Goal: Information Seeking & Learning: Check status

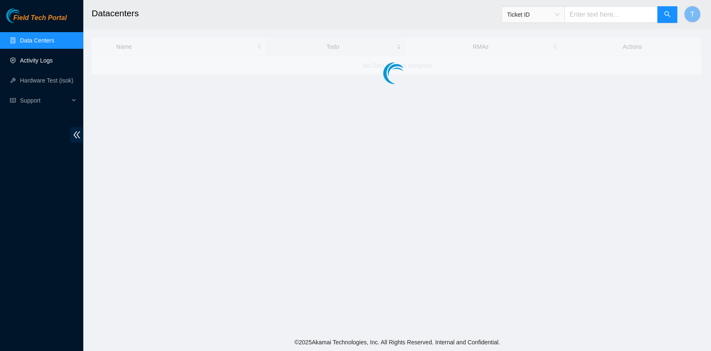
click at [35, 57] on link "Activity Logs" at bounding box center [36, 60] width 33 height 7
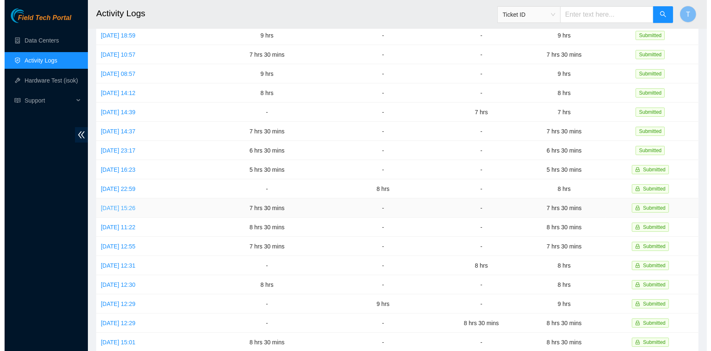
scroll to position [53, 0]
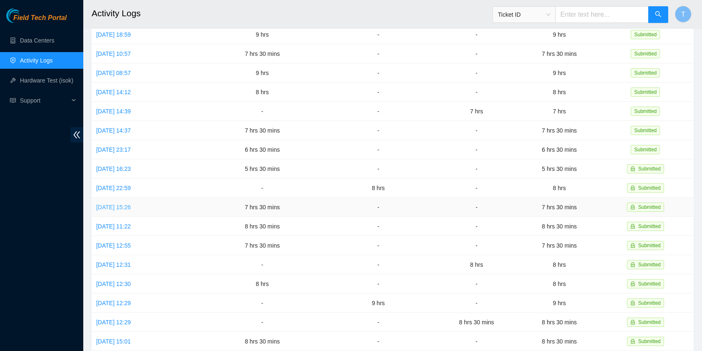
click at [124, 204] on link "[DATE] 15:26" at bounding box center [113, 207] width 35 height 7
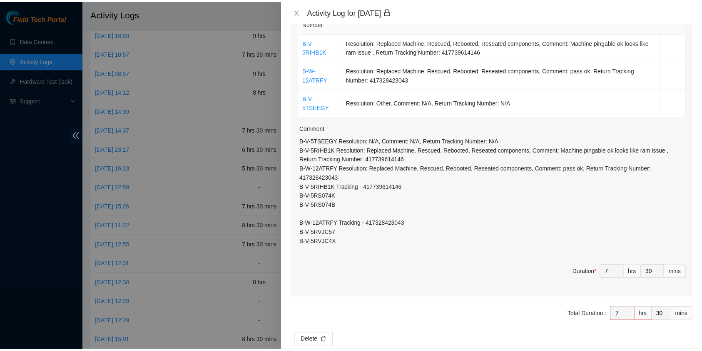
scroll to position [156, 0]
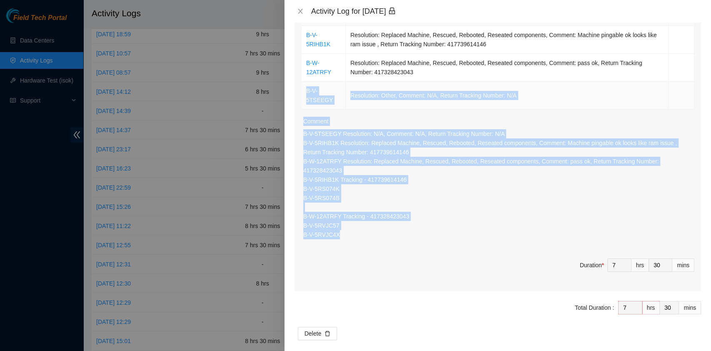
drag, startPoint x: 331, startPoint y: 207, endPoint x: 303, endPoint y: 92, distance: 118.6
click at [303, 92] on div "Ticket Number Resolution Action B-V-5RIHB1K Resolution: Replaced Machine, Rescu…" at bounding box center [497, 143] width 406 height 295
copy div "B-V-5TSEEGY Resolution: Other, Comment: N/A, Return Tracking Number: N/A Commen…"
click at [298, 7] on button "Close" at bounding box center [300, 11] width 12 height 8
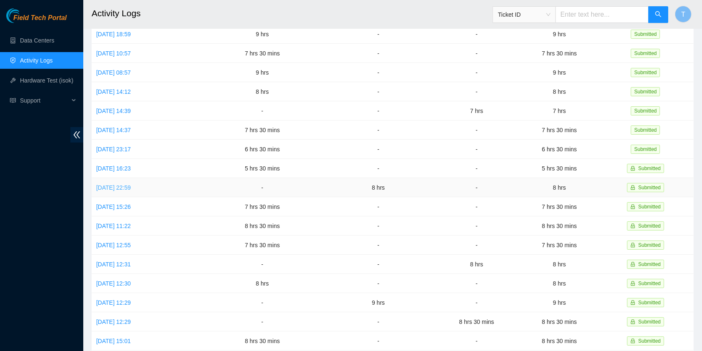
click at [122, 184] on link "[DATE] 22:59" at bounding box center [113, 187] width 35 height 7
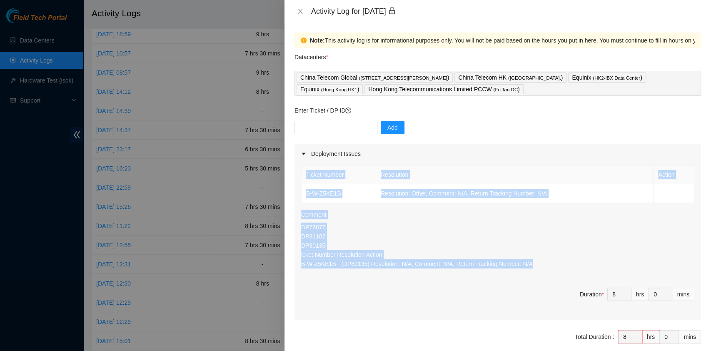
drag, startPoint x: 511, startPoint y: 263, endPoint x: 300, endPoint y: 198, distance: 220.4
click at [300, 198] on div "Ticket Number Resolution Action B-W-Z5KE1B Resolution: Other, Comment: N/A, Ret…" at bounding box center [497, 241] width 406 height 157
copy div "Ticket Number Resolution Action B-W-Z5KE1B Resolution: Other, Comment: N/A, Ret…"
click at [298, 12] on icon "close" at bounding box center [300, 11] width 7 height 7
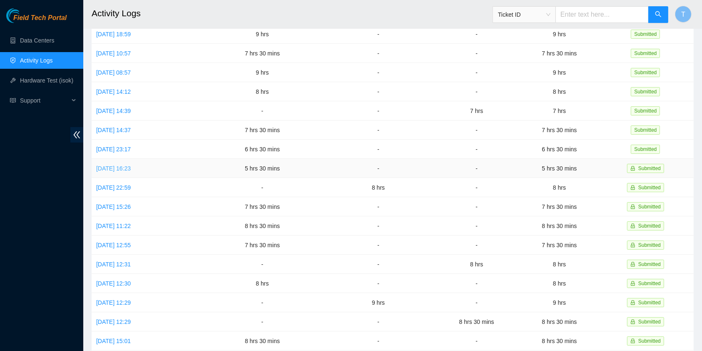
click at [131, 165] on link "[DATE] 16:23" at bounding box center [113, 168] width 35 height 7
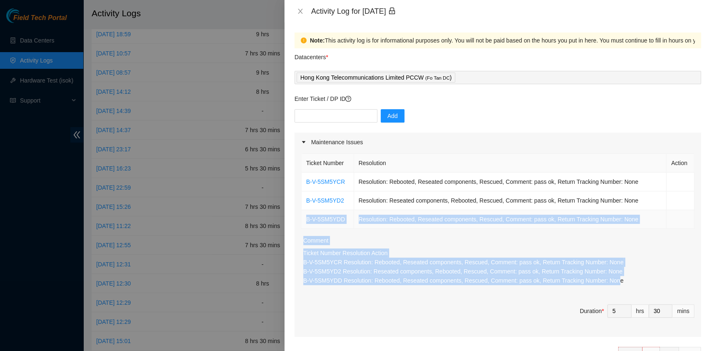
drag, startPoint x: 607, startPoint y: 281, endPoint x: 305, endPoint y: 218, distance: 308.2
click at [305, 218] on div "Ticket Number Resolution Action B-V-5SM5YCR Resolution: Rebooted, Reseated comp…" at bounding box center [497, 244] width 406 height 185
copy div "B-V-5SM5YDD Resolution: Rebooted, Reseated components, Rescued, Comment: pass o…"
click at [296, 8] on button "Close" at bounding box center [300, 11] width 12 height 8
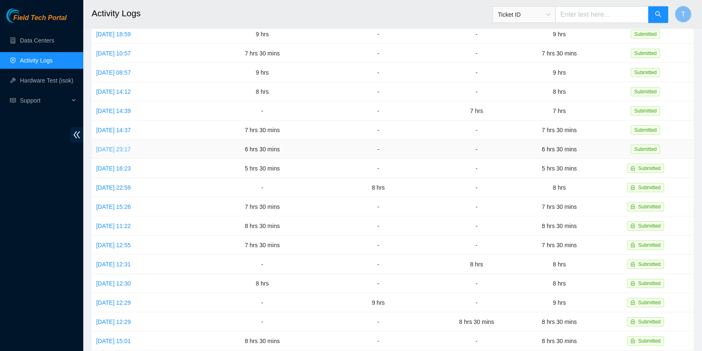
click at [126, 146] on link "[DATE] 23:17" at bounding box center [113, 149] width 35 height 7
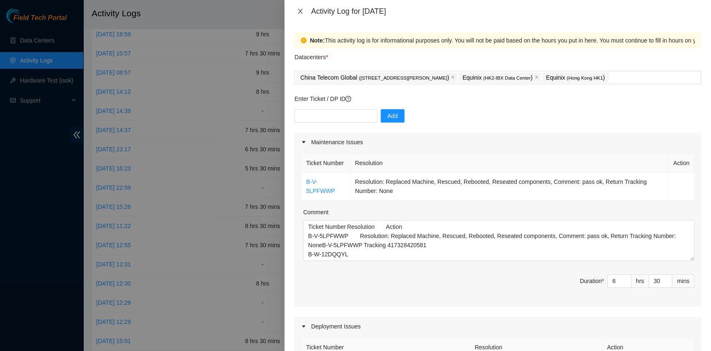
click at [297, 12] on icon "close" at bounding box center [300, 11] width 7 height 7
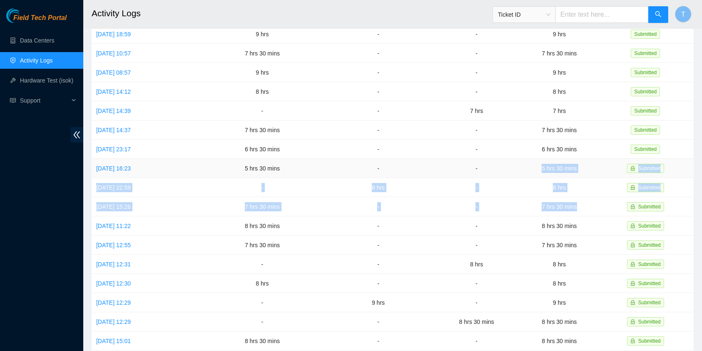
drag, startPoint x: 600, startPoint y: 202, endPoint x: 544, endPoint y: 167, distance: 65.4
click at [544, 167] on tbody "[DATE] 18:59 9 hrs - - 9 hrs Submitted [DATE] 10:57 7 hrs 30 mins - - 7 hrs 30 …" at bounding box center [393, 216] width 602 height 383
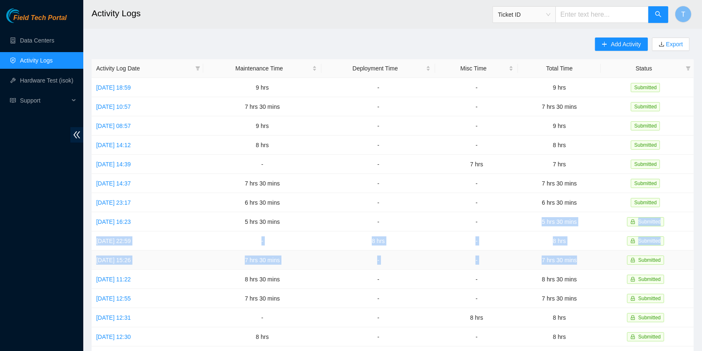
click at [570, 258] on td "7 hrs 30 mins" at bounding box center [559, 259] width 83 height 19
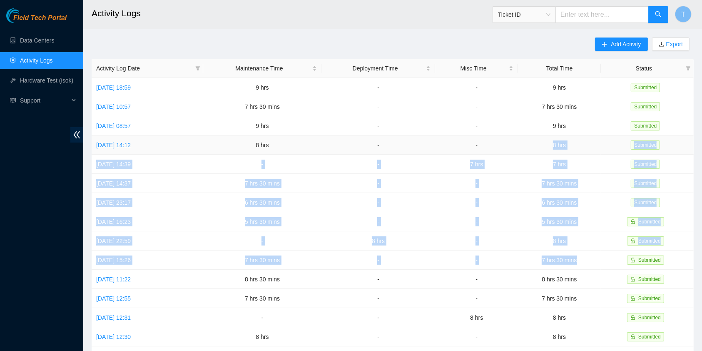
drag, startPoint x: 586, startPoint y: 258, endPoint x: 543, endPoint y: 148, distance: 117.8
click at [543, 148] on tbody "[DATE] 18:59 9 hrs - - 9 hrs Submitted [DATE] 10:57 7 hrs 30 mins - - 7 hrs 30 …" at bounding box center [393, 269] width 602 height 383
click at [685, 12] on span "T" at bounding box center [683, 14] width 4 height 10
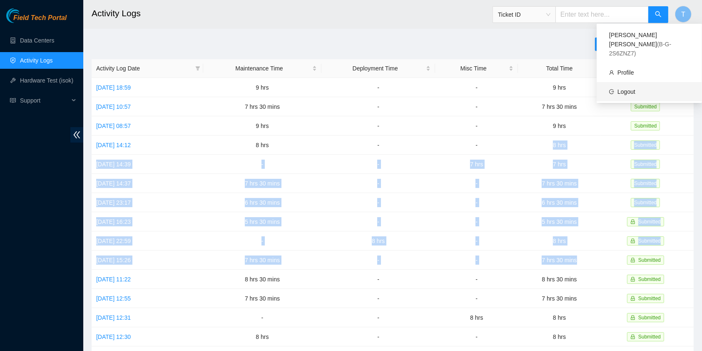
click at [618, 88] on link "Logout" at bounding box center [626, 91] width 18 height 7
